Goal: Information Seeking & Learning: Learn about a topic

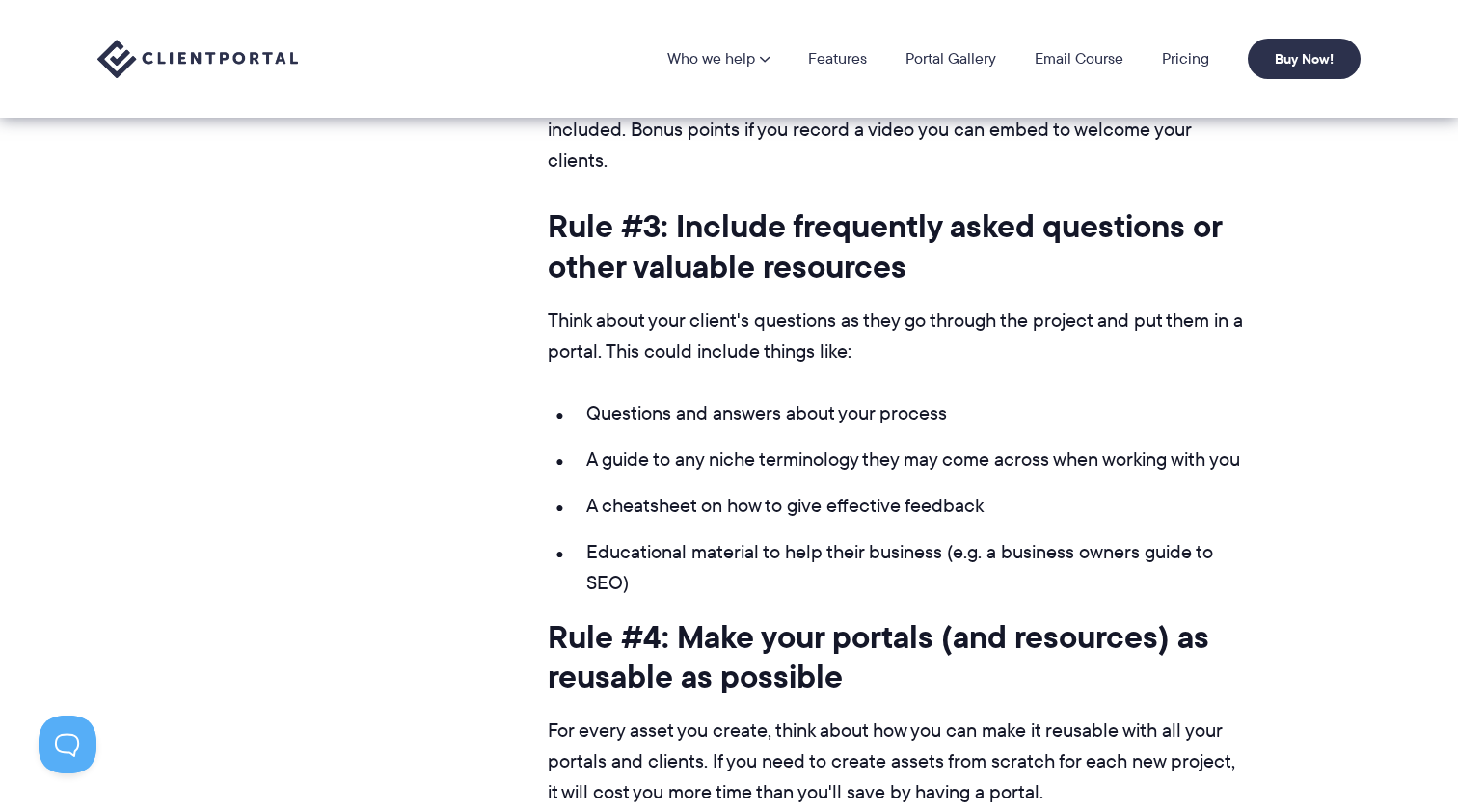
scroll to position [4971, 0]
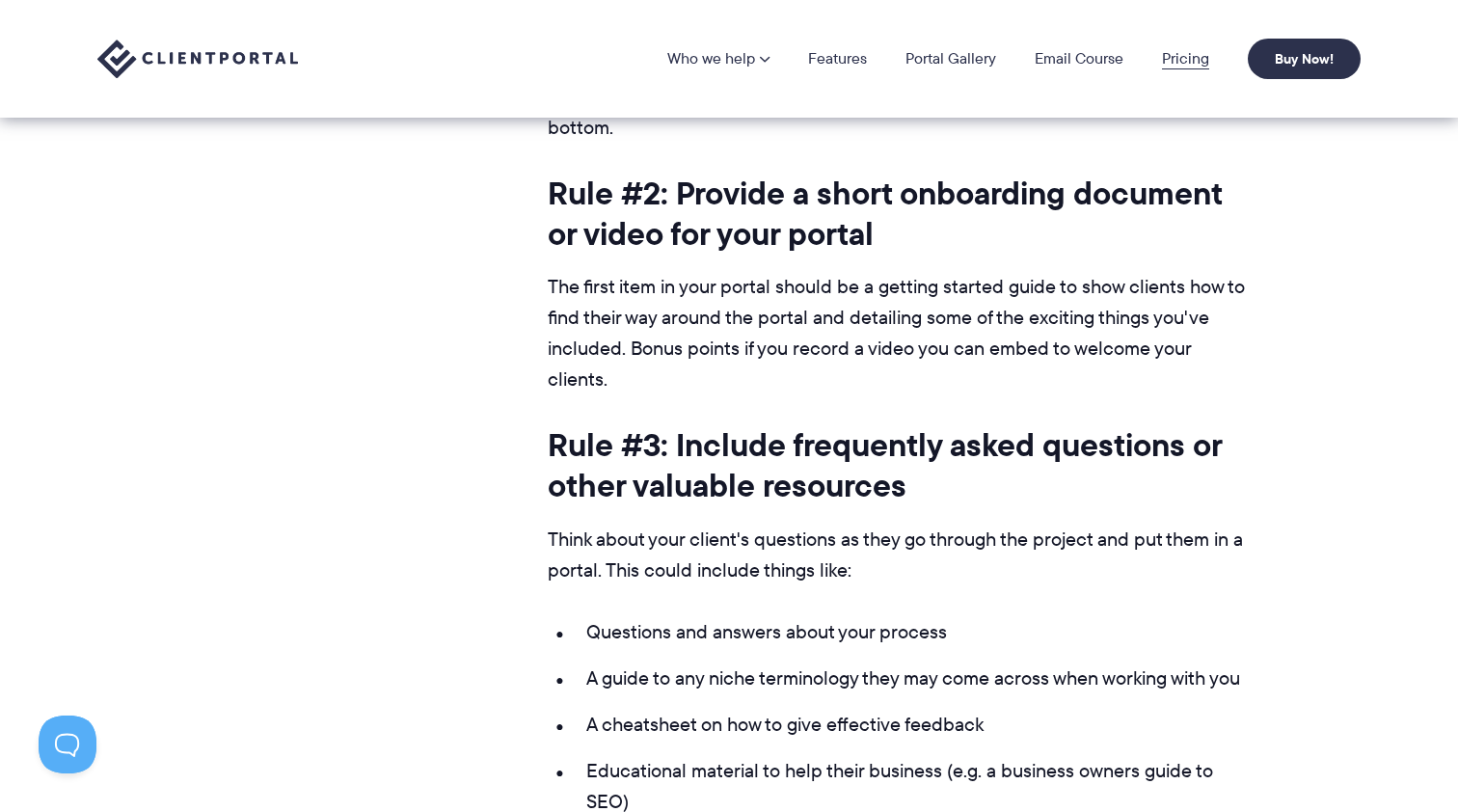
click at [1175, 67] on link "Pricing" at bounding box center [1186, 59] width 47 height 16
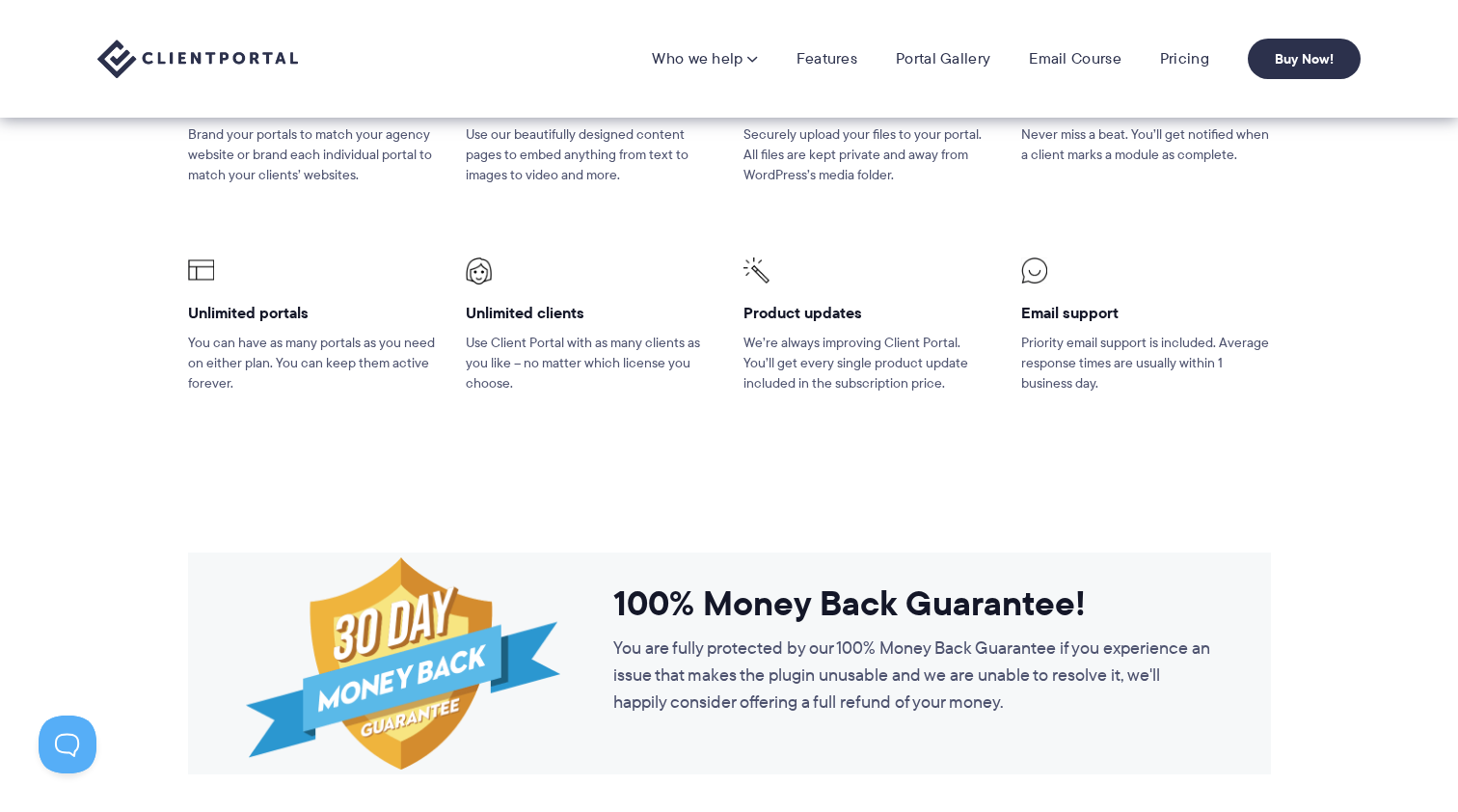
scroll to position [1317, 0]
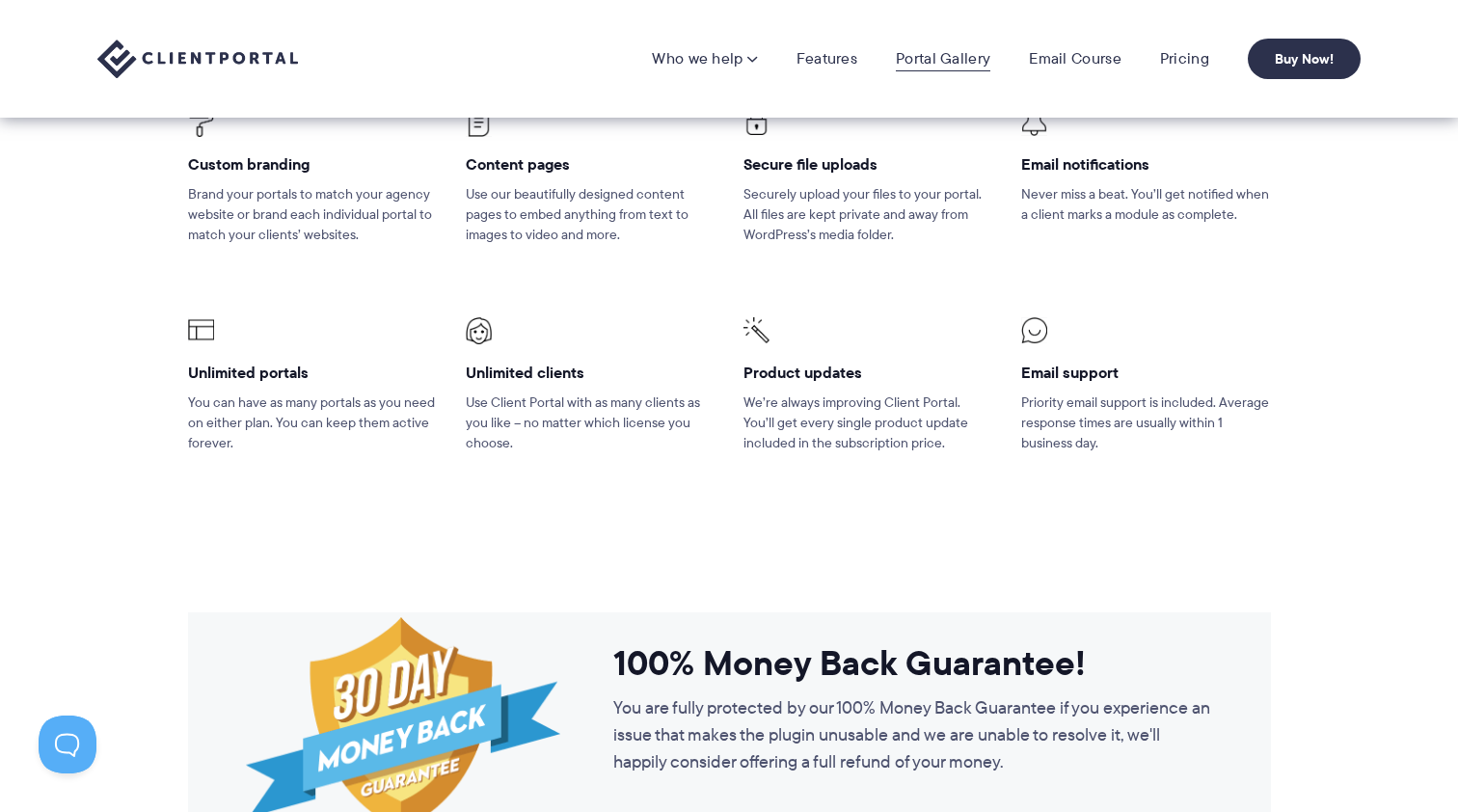
click at [919, 55] on link "Portal Gallery" at bounding box center [943, 59] width 94 height 20
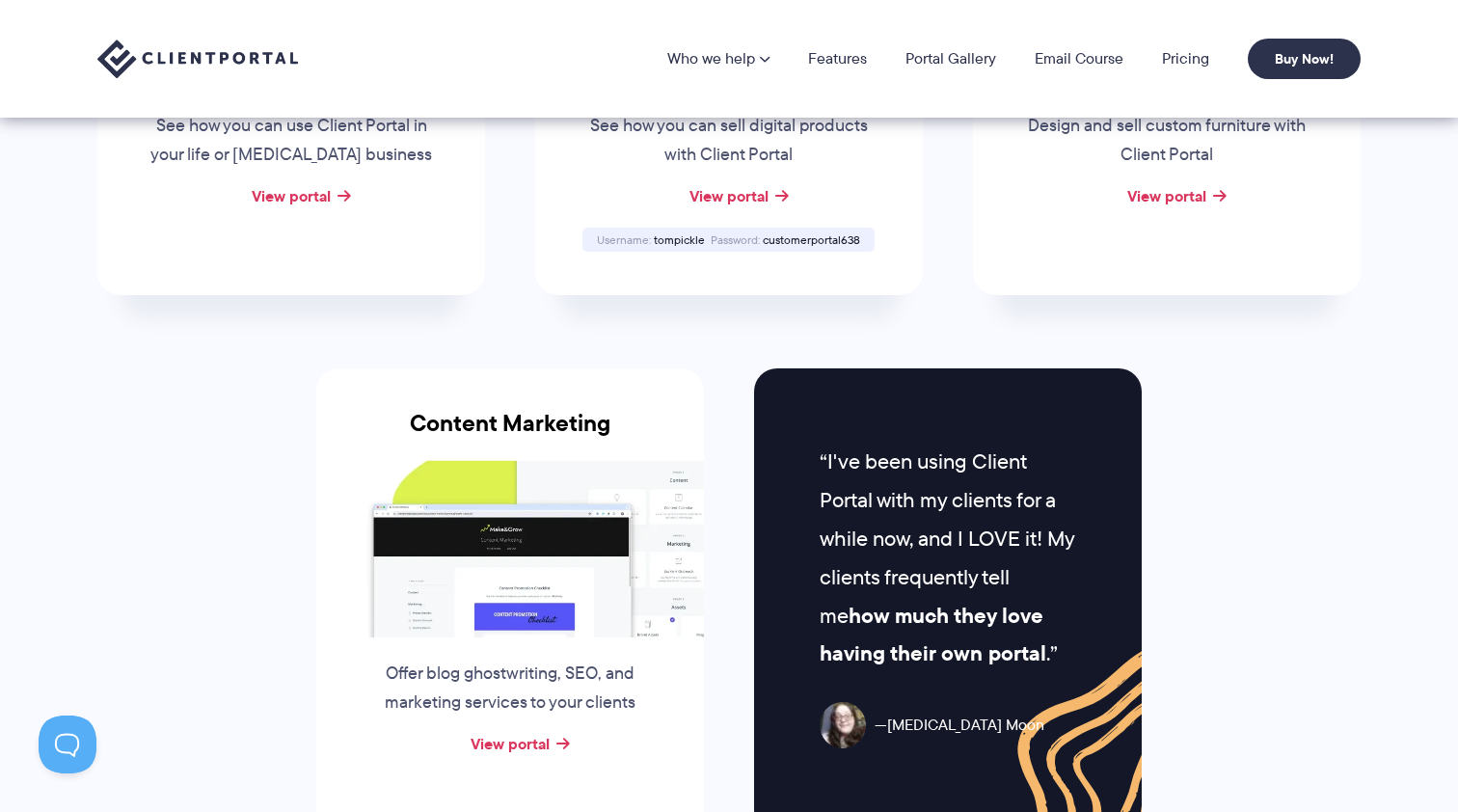
scroll to position [1729, 0]
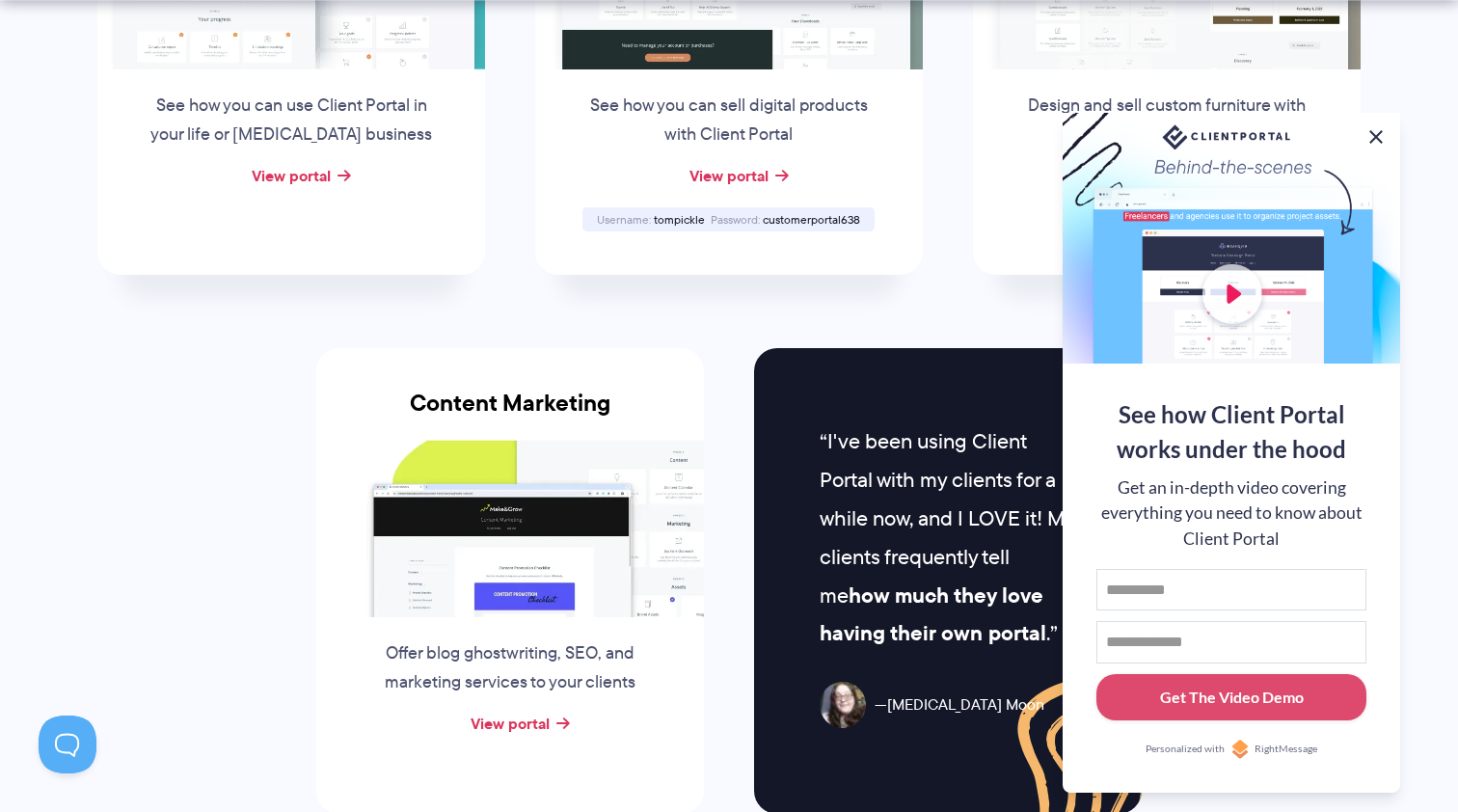
click at [1376, 127] on button at bounding box center [1376, 137] width 24 height 24
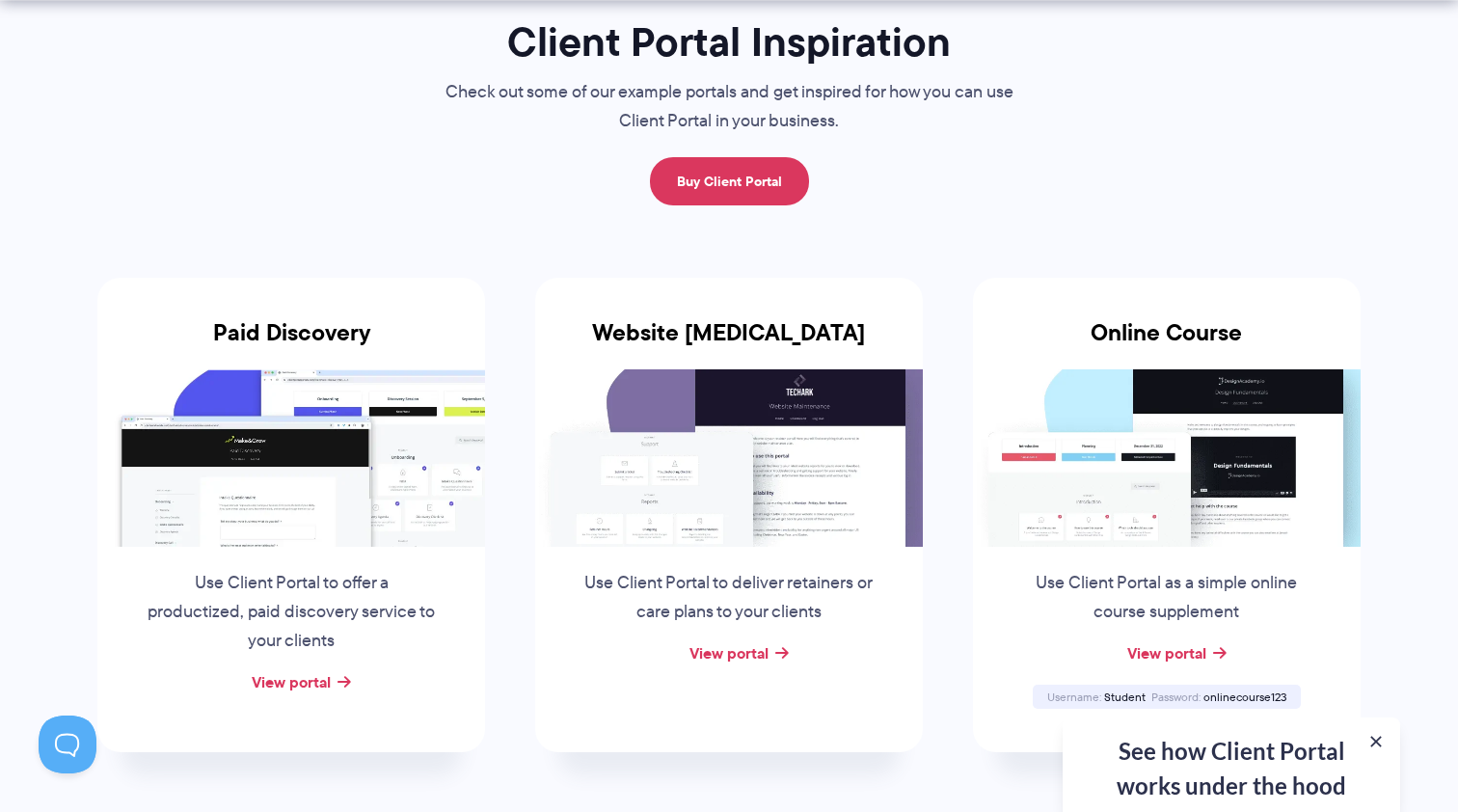
scroll to position [248, 0]
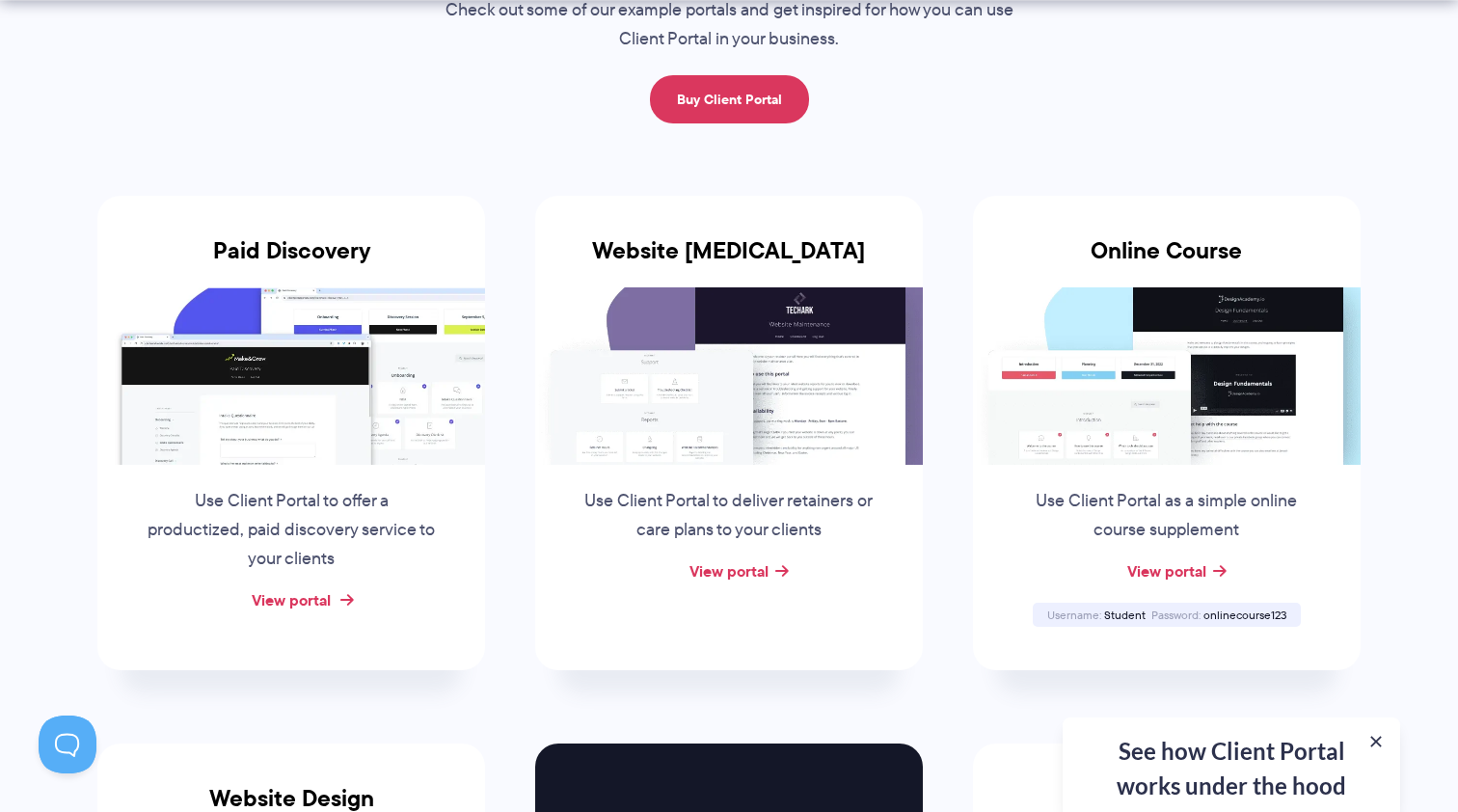
click at [297, 593] on link "View portal" at bounding box center [291, 599] width 79 height 24
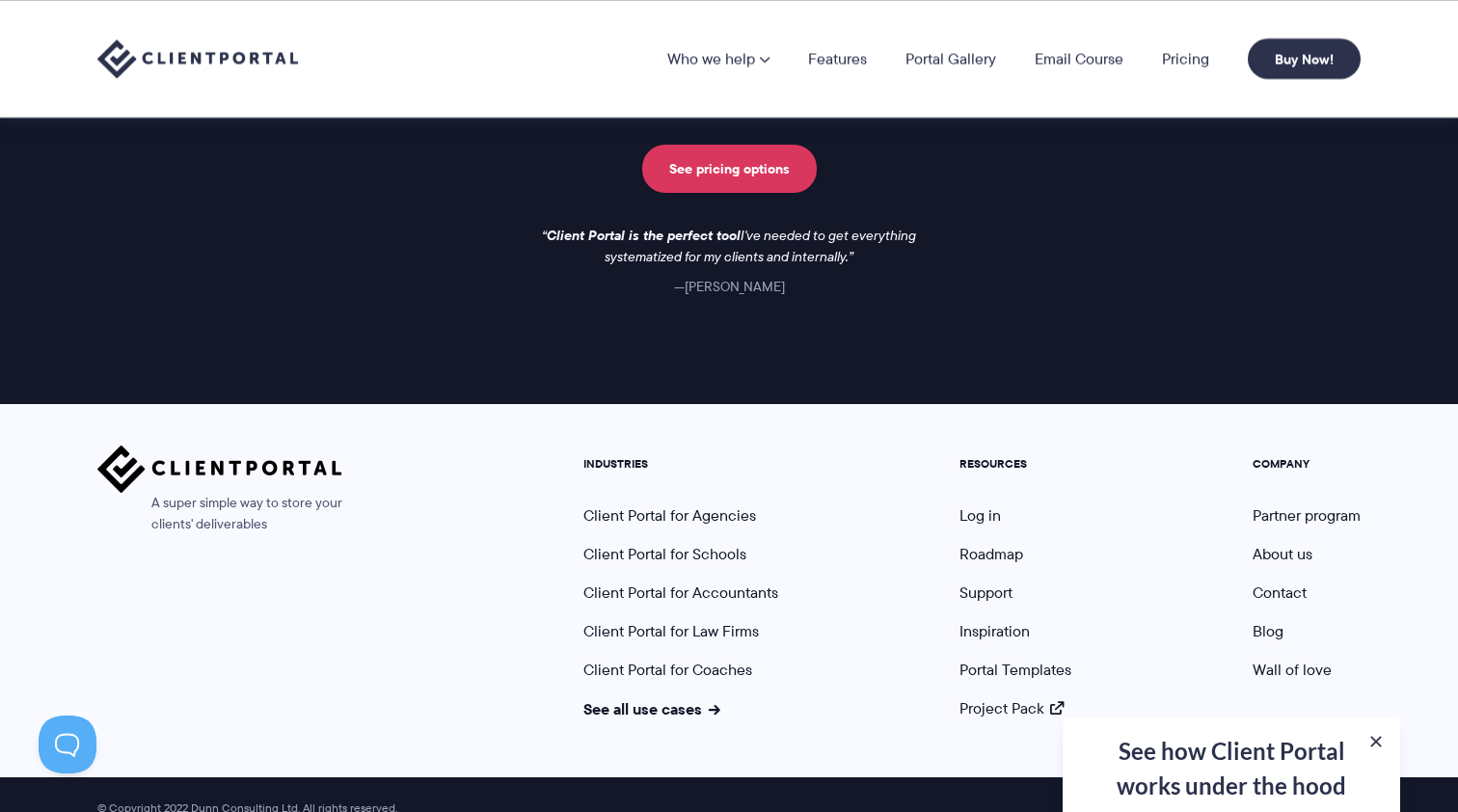
scroll to position [2845, 0]
